Goal: Task Accomplishment & Management: Use online tool/utility

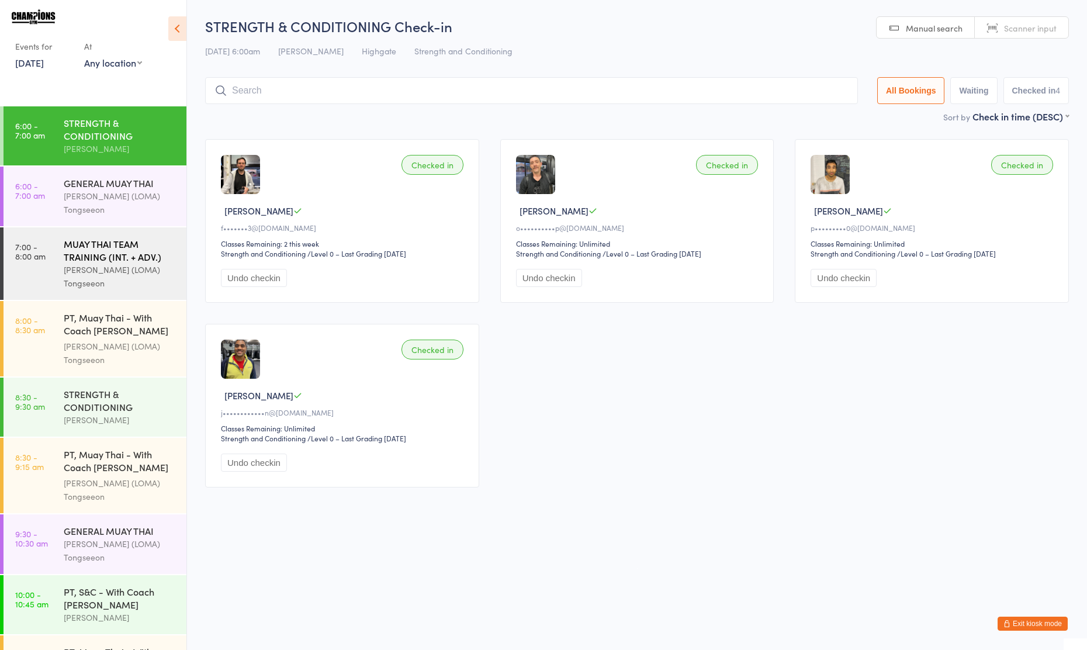
click at [80, 251] on div "MUAY THAI TEAM TRAINING (INT. + ADV.)" at bounding box center [120, 250] width 113 height 26
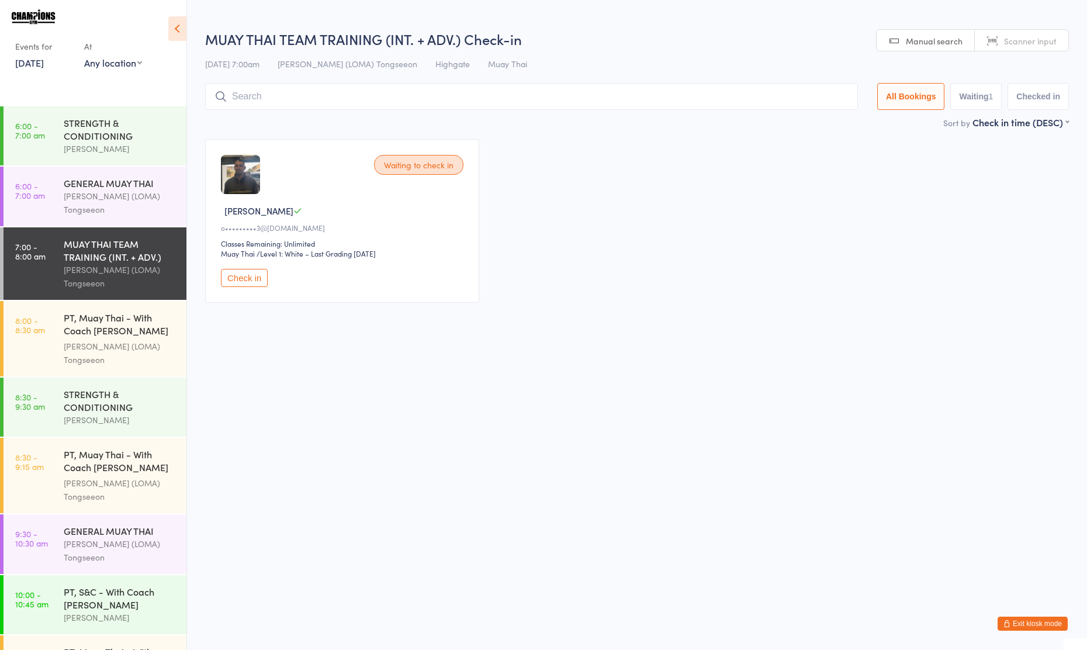
click at [491, 103] on input "search" at bounding box center [531, 96] width 653 height 27
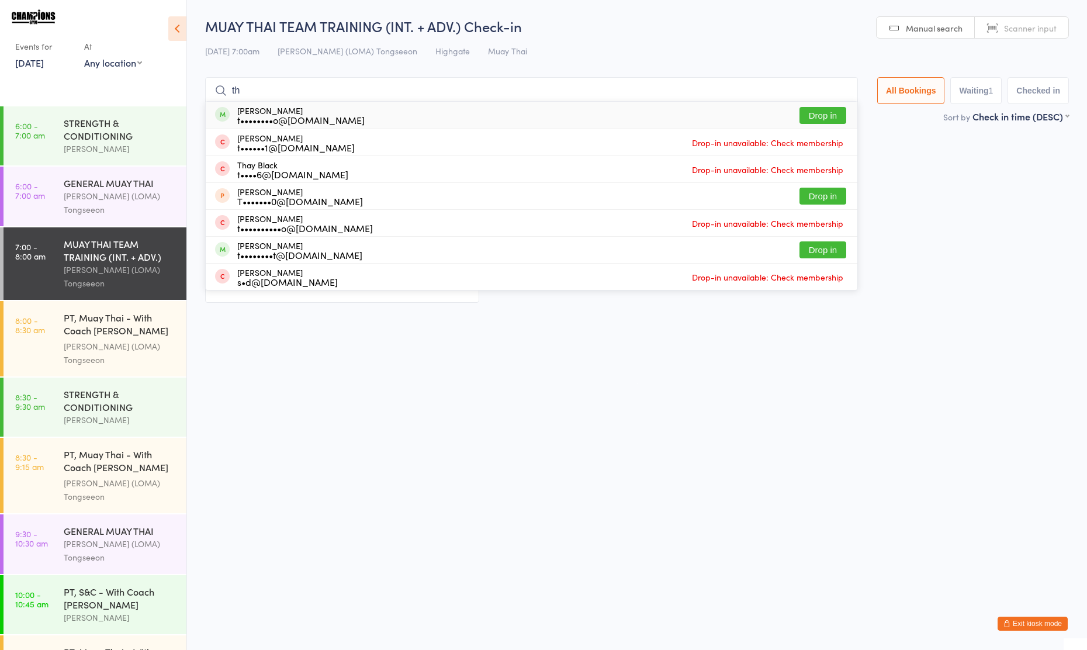
type input "t"
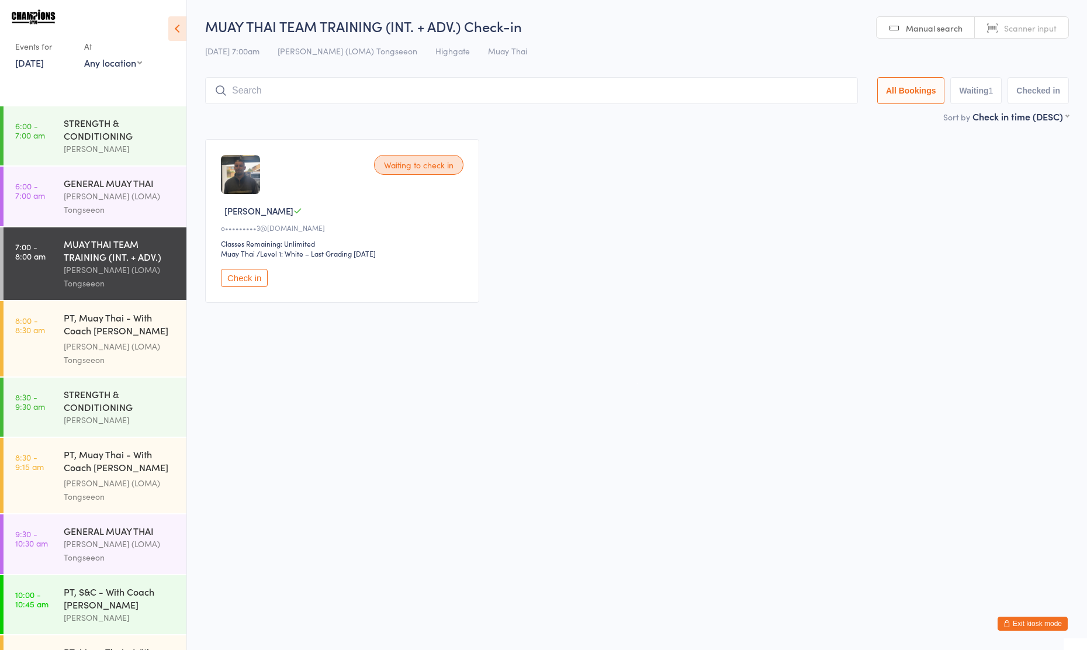
click at [85, 244] on div "MUAY THAI TEAM TRAINING (INT. + ADV.)" at bounding box center [120, 250] width 113 height 26
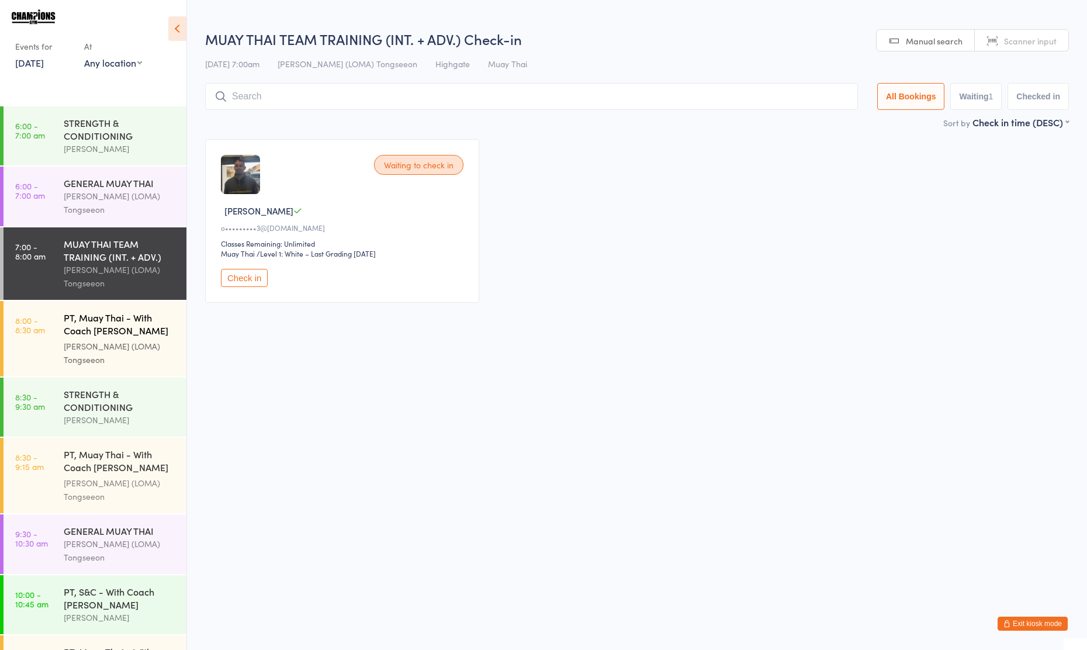
click at [84, 352] on div "[PERSON_NAME] (LOMA) Tongseeon" at bounding box center [120, 352] width 113 height 27
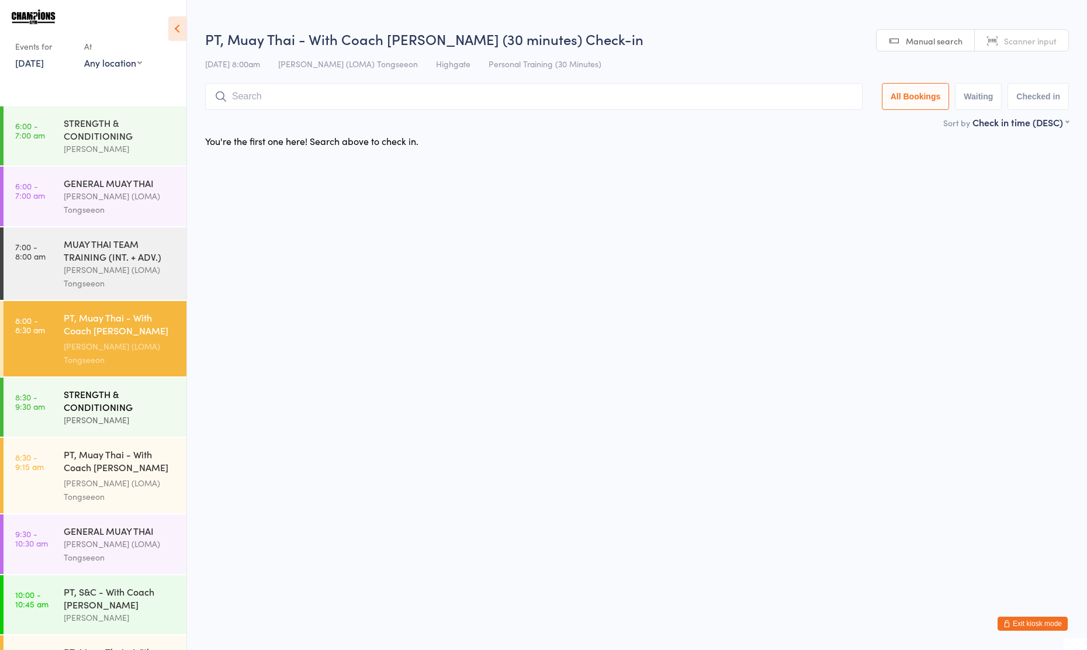
click at [91, 399] on div "STRENGTH & CONDITIONING" at bounding box center [120, 400] width 113 height 26
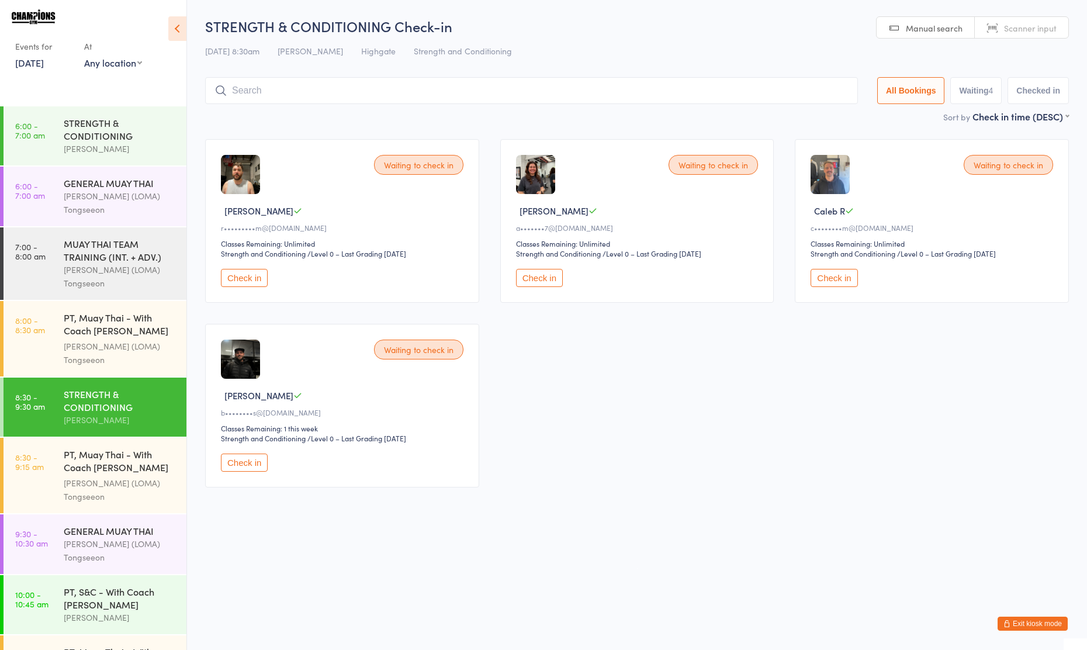
click at [96, 418] on div "[PERSON_NAME]" at bounding box center [120, 419] width 113 height 13
